Goal: Navigation & Orientation: Understand site structure

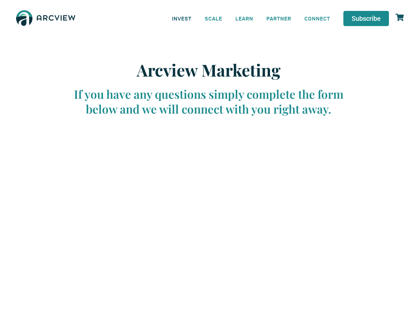
click at [182, 18] on link "INVEST" at bounding box center [181, 18] width 33 height 15
click at [214, 18] on link "SCALE" at bounding box center [213, 18] width 31 height 15
click at [244, 18] on link "LEARN" at bounding box center [244, 18] width 31 height 15
click at [317, 18] on link "CONNECT" at bounding box center [317, 18] width 39 height 15
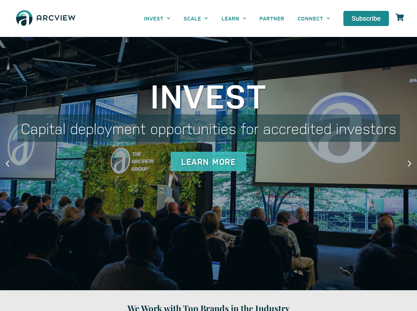
click at [157, 18] on link "INVEST" at bounding box center [157, 18] width 40 height 15
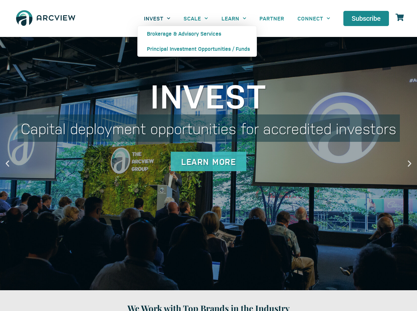
click at [196, 18] on link "SCALE" at bounding box center [196, 18] width 38 height 15
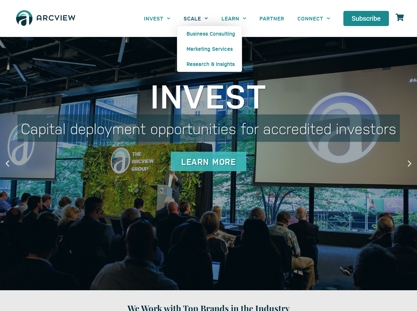
click at [234, 18] on link "LEARN" at bounding box center [234, 18] width 38 height 15
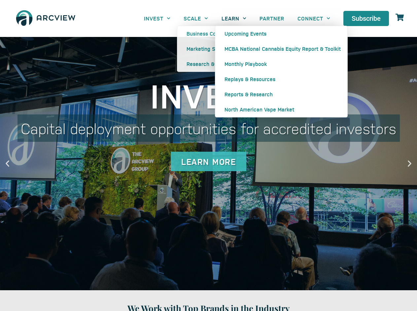
click at [314, 18] on link "CONNECT" at bounding box center [314, 18] width 46 height 15
